Goal: Task Accomplishment & Management: Manage account settings

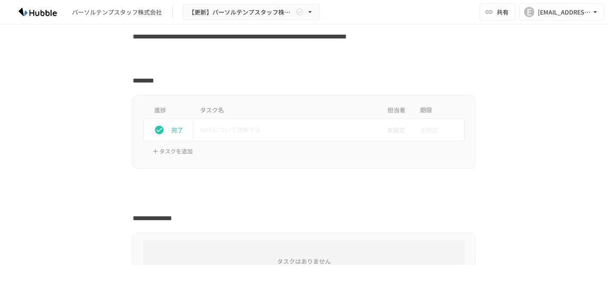
scroll to position [171, 0]
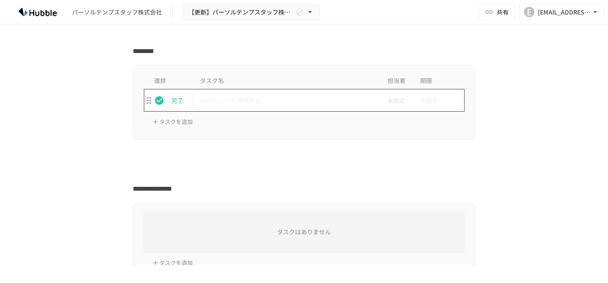
click at [235, 99] on p "Archについて理解する" at bounding box center [286, 100] width 172 height 11
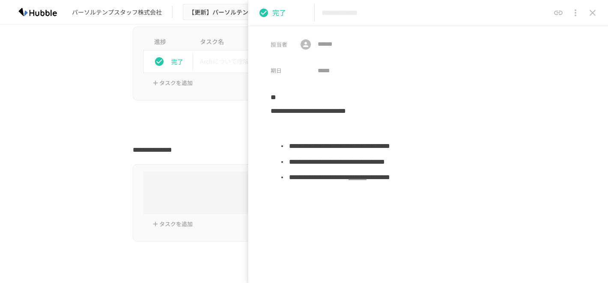
scroll to position [257, 0]
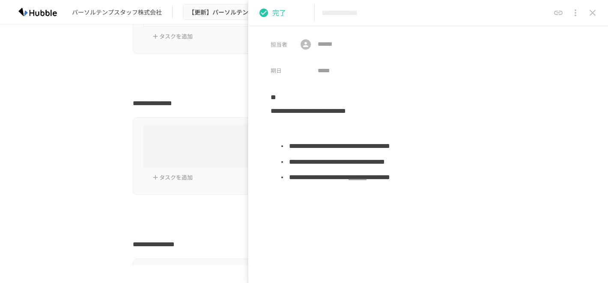
click at [203, 150] on h6 "タスクはありません" at bounding box center [303, 146] width 321 height 9
click at [178, 181] on button "タスクを追加" at bounding box center [172, 177] width 45 height 13
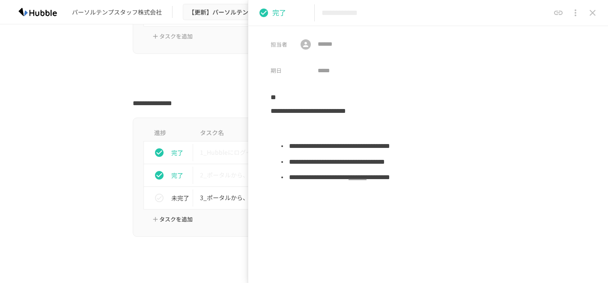
click at [180, 176] on p "完了" at bounding box center [180, 175] width 18 height 9
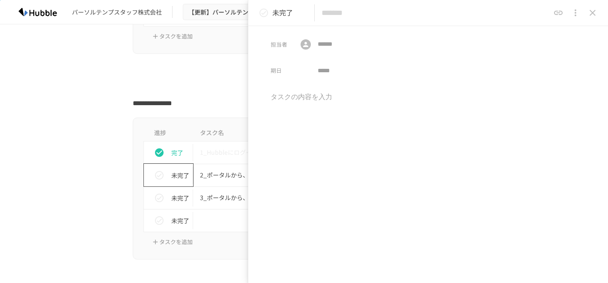
click at [163, 178] on button "status" at bounding box center [159, 175] width 17 height 17
click at [223, 79] on div at bounding box center [304, 87] width 342 height 16
click at [155, 171] on icon "status" at bounding box center [159, 175] width 9 height 9
click at [214, 177] on p "2_ポータルから、契約審査依頼を行う" at bounding box center [286, 175] width 172 height 11
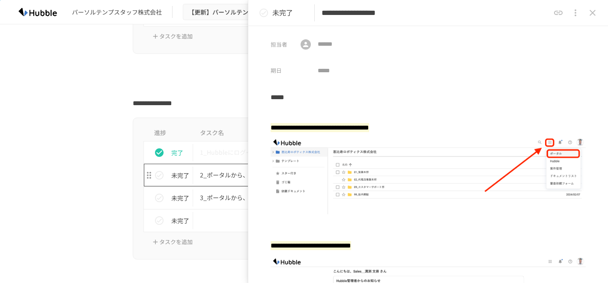
click at [214, 177] on p "2_ポータルから、契約審査依頼を行う" at bounding box center [286, 175] width 172 height 11
click at [171, 180] on p "未完了" at bounding box center [180, 175] width 18 height 9
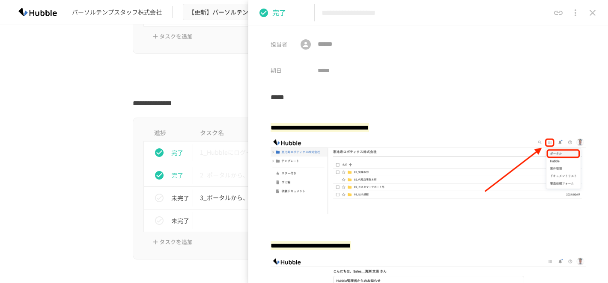
click at [210, 87] on div at bounding box center [304, 87] width 342 height 16
click at [588, 15] on icon "close drawer" at bounding box center [592, 13] width 10 height 10
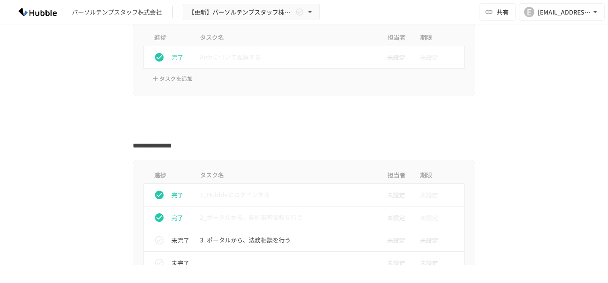
scroll to position [214, 0]
click at [129, 15] on div "パーソルテンプスタッフ株式会社" at bounding box center [117, 12] width 90 height 9
click at [20, 3] on div "パーソルテンプスタッフ株式会社 【更新】パーソルテンプスタッフ株式会社様_Hubble操作説明資料 共有 E erikosug@tempstaff.co.jp" at bounding box center [304, 12] width 608 height 24
click at [34, 11] on img at bounding box center [37, 12] width 55 height 14
click at [573, 12] on div "[EMAIL_ADDRESS][DOMAIN_NAME]" at bounding box center [563, 12] width 53 height 11
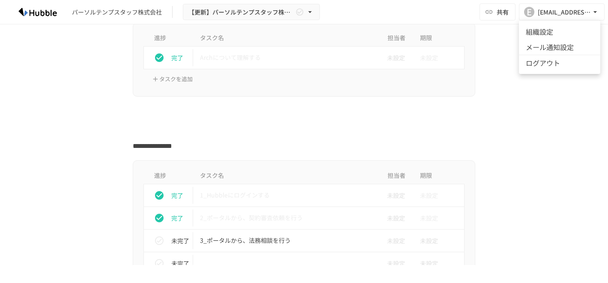
click at [558, 34] on li "組織設定" at bounding box center [559, 31] width 81 height 15
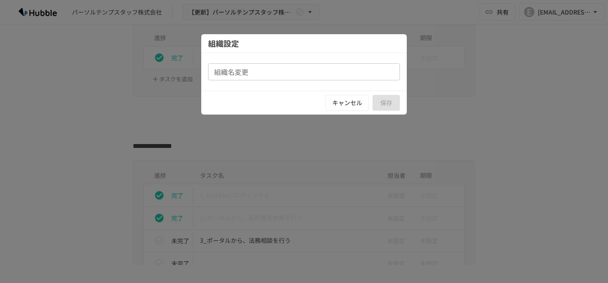
type input "**********"
click at [356, 103] on button "キャンセル" at bounding box center [347, 103] width 44 height 16
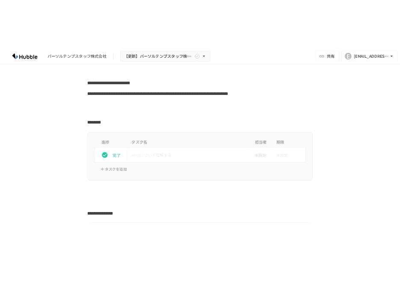
scroll to position [0, 0]
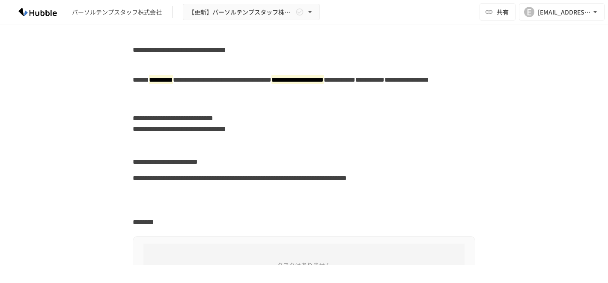
click at [127, 13] on div "パーソルテンプスタッフ株式会社" at bounding box center [117, 12] width 90 height 9
click at [55, 13] on img at bounding box center [37, 12] width 55 height 14
click at [35, 12] on img at bounding box center [37, 12] width 55 height 14
click at [24, 12] on img at bounding box center [37, 12] width 55 height 14
click at [53, 8] on img at bounding box center [37, 12] width 55 height 14
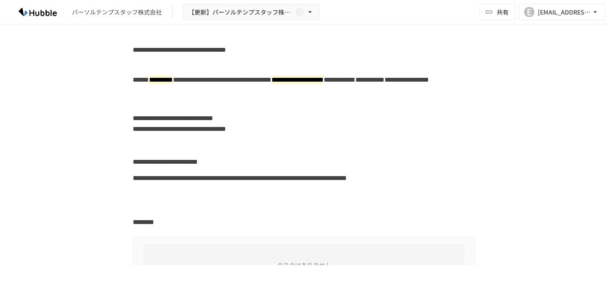
click at [25, 13] on img at bounding box center [37, 12] width 55 height 14
